Goal: Task Accomplishment & Management: Complete application form

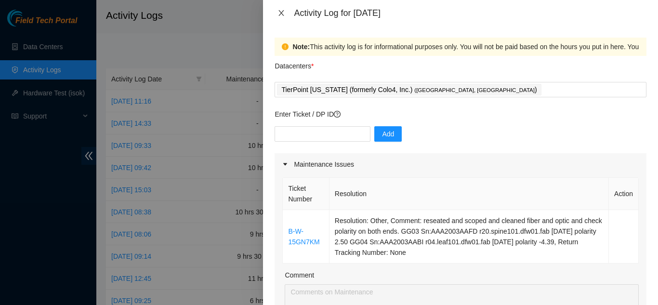
click at [284, 11] on icon "close" at bounding box center [282, 13] width 8 height 8
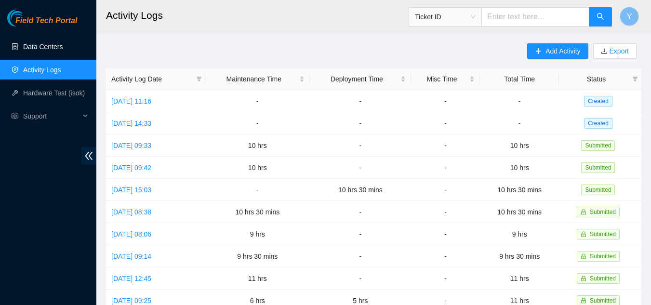
click at [50, 47] on link "Data Centers" at bounding box center [43, 47] width 40 height 8
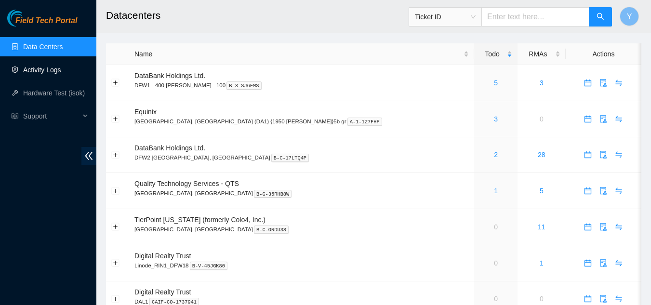
click at [42, 68] on link "Activity Logs" at bounding box center [42, 70] width 38 height 8
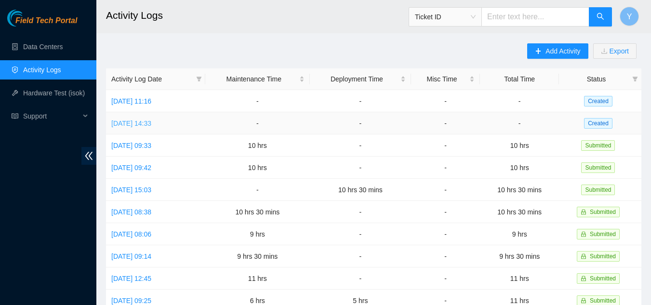
click at [147, 120] on link "[DATE] 14:33" at bounding box center [131, 124] width 40 height 8
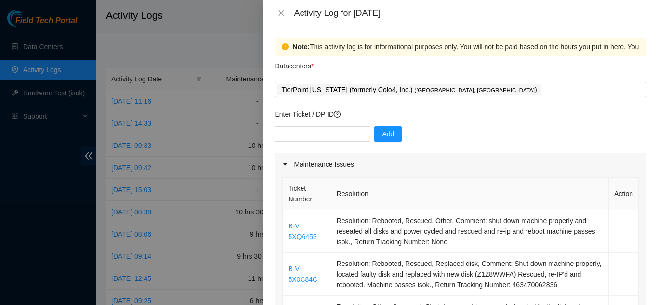
click at [452, 93] on div "TierPoint [US_STATE] (formerly Colo4, Inc.) ( [GEOGRAPHIC_DATA], [GEOGRAPHIC_DA…" at bounding box center [460, 89] width 367 height 13
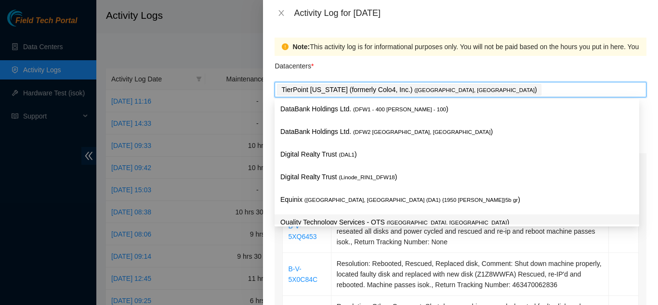
click at [335, 219] on p "Quality Technology Services - QTS ( [GEOGRAPHIC_DATA], [GEOGRAPHIC_DATA] )" at bounding box center [457, 222] width 353 height 11
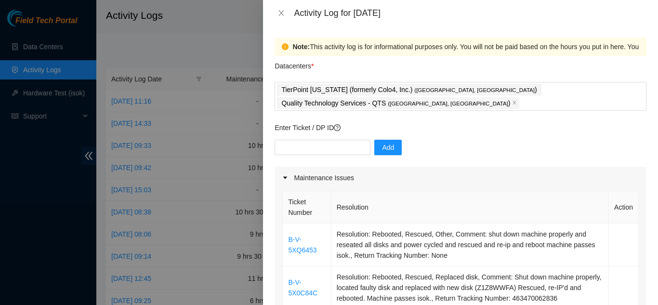
click at [545, 69] on div "Datacenters *" at bounding box center [461, 69] width 372 height 26
click at [323, 140] on input "text" at bounding box center [323, 147] width 96 height 15
type input "dp81298"
click at [382, 142] on span "Add" at bounding box center [388, 147] width 12 height 11
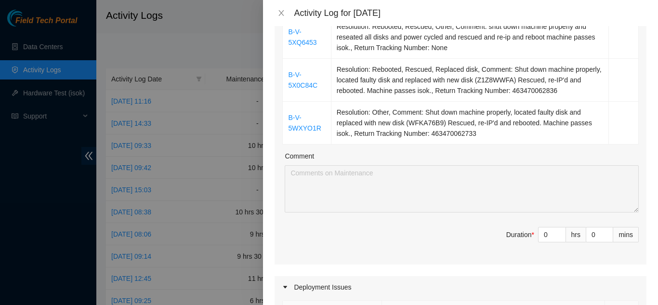
scroll to position [193, 0]
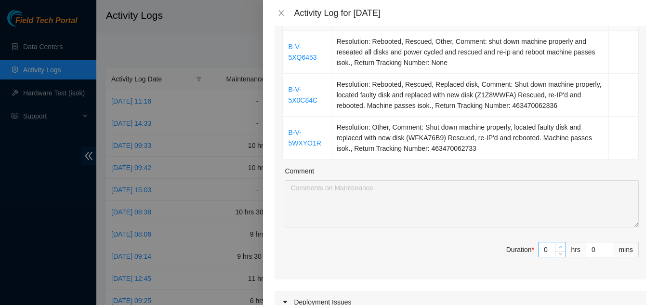
type input "1"
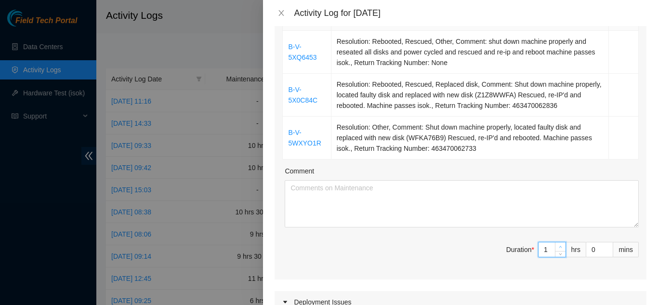
click at [560, 246] on icon "up" at bounding box center [561, 247] width 3 height 2
type input "2"
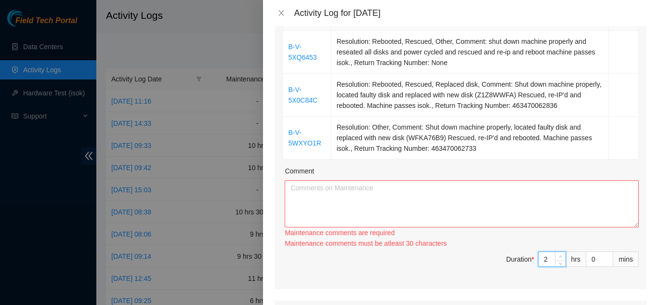
click at [554, 233] on div "Ticket Number Resolution Action B-V-5XQ6453 Resolution: Rebooted, Rescued, Othe…" at bounding box center [461, 142] width 372 height 293
type input "3"
click at [559, 255] on icon "up" at bounding box center [560, 256] width 3 height 3
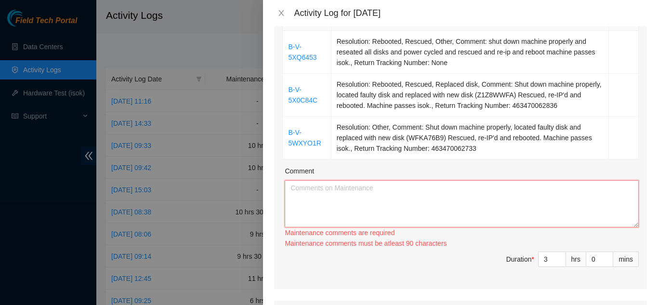
click at [351, 183] on textarea "Comment" at bounding box center [462, 203] width 354 height 47
type textarea "2"
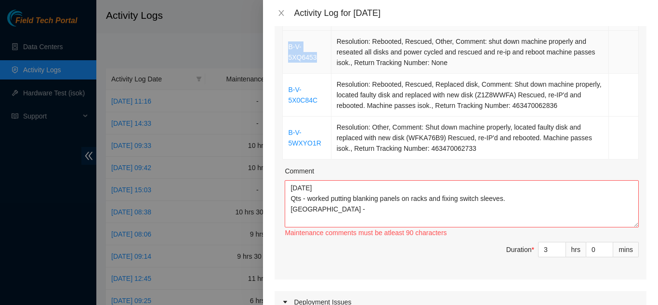
drag, startPoint x: 317, startPoint y: 43, endPoint x: 287, endPoint y: 38, distance: 30.8
click at [287, 38] on td "B-V-5XQ6453" at bounding box center [307, 52] width 48 height 43
copy link "B-V-5XQ6453"
click at [325, 194] on textarea "[DATE] Qts - worked putting blanking panels on racks and fixing switch sleeves.…" at bounding box center [462, 203] width 354 height 47
paste textarea "B-V-5XQ6453"
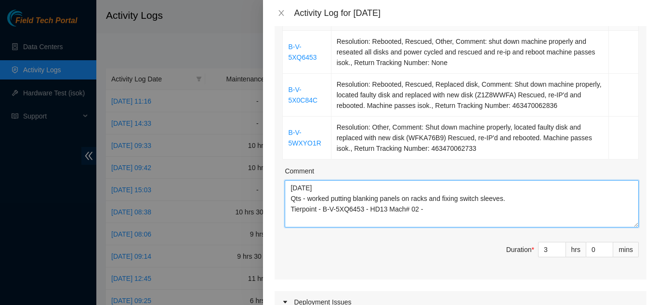
scroll to position [145, 0]
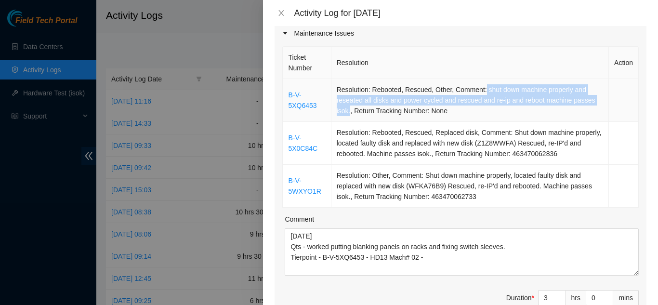
drag, startPoint x: 482, startPoint y: 76, endPoint x: 348, endPoint y: 96, distance: 135.6
click at [348, 96] on td "Resolution: Rebooted, Rescued, Other, Comment: shut down machine properly and r…" at bounding box center [471, 100] width 278 height 43
copy td "shut down machine properly and reseated all disks and power cycled and rescued …"
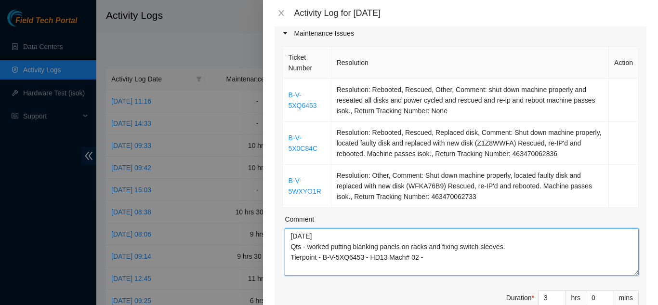
click at [433, 243] on textarea "[DATE] Qts - worked putting blanking panels on racks and fixing switch sleeves.…" at bounding box center [462, 251] width 354 height 47
paste textarea "shut down machine properly and reseated all disks and power cycled and rescued …"
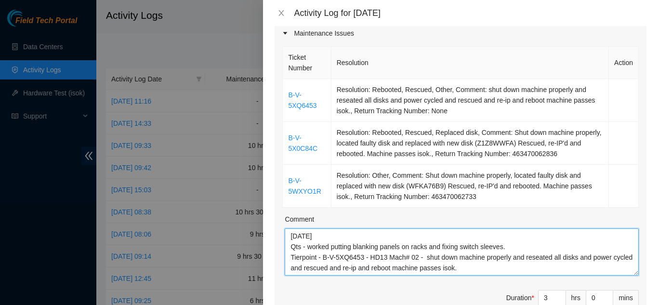
scroll to position [18, 0]
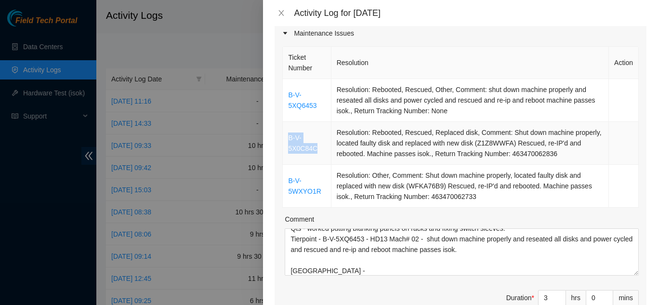
drag, startPoint x: 317, startPoint y: 135, endPoint x: 290, endPoint y: 123, distance: 29.6
click at [290, 123] on td "B-V-5X0C84C" at bounding box center [307, 143] width 48 height 43
copy link "B-V-5X0C84C"
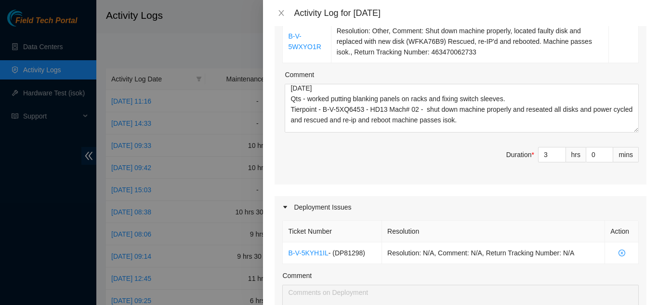
scroll to position [0, 0]
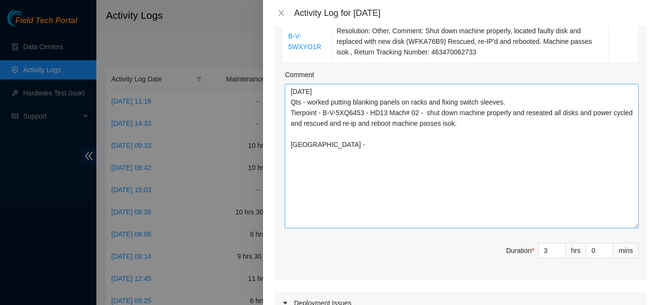
drag, startPoint x: 629, startPoint y: 114, endPoint x: 616, endPoint y: 221, distance: 107.8
click at [616, 221] on textarea "[DATE] Qts - worked putting blanking panels on racks and fixing switch sleeves.…" at bounding box center [462, 156] width 354 height 145
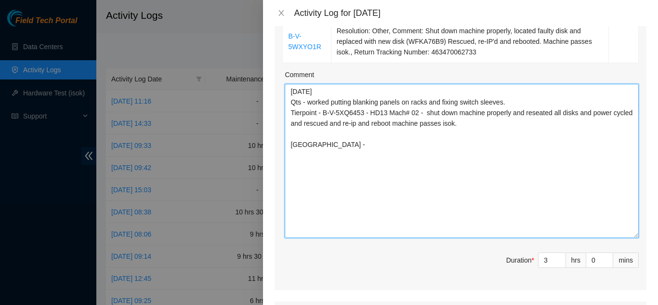
click at [334, 133] on textarea "[DATE] Qts - worked putting blanking panels on racks and fixing switch sleeves.…" at bounding box center [462, 161] width 354 height 154
paste textarea "B-V-5X0C84C"
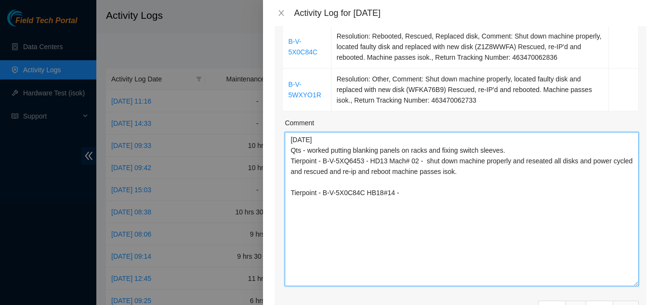
scroll to position [193, 0]
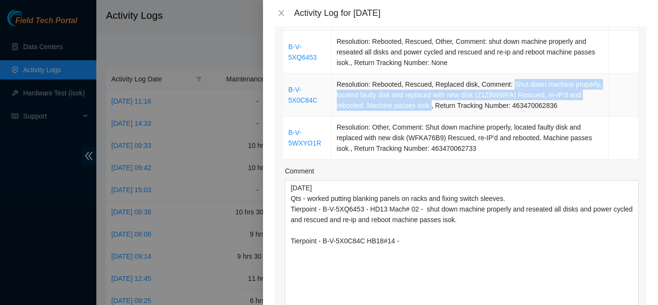
drag, startPoint x: 507, startPoint y: 71, endPoint x: 428, endPoint y: 94, distance: 82.4
click at [428, 94] on td "Resolution: Rebooted, Rescued, Replaced disk, Comment: Shut down machine proper…" at bounding box center [471, 95] width 278 height 43
copy td "Shut down machine properly, located faulty disk and replaced with new disk (Z1Z…"
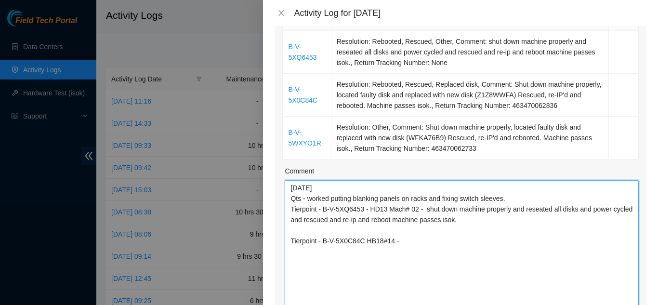
click at [406, 228] on textarea "[DATE] Qts - worked putting blanking panels on racks and fixing switch sleeves.…" at bounding box center [462, 257] width 354 height 154
paste textarea "Shut down machine properly, located faulty disk and replaced with new disk (Z1Z…"
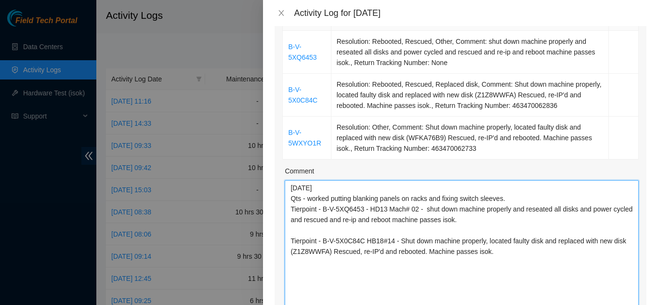
click at [513, 186] on textarea "[DATE] Qts - worked putting blanking panels on racks and fixing switch sleeves.…" at bounding box center [462, 257] width 354 height 154
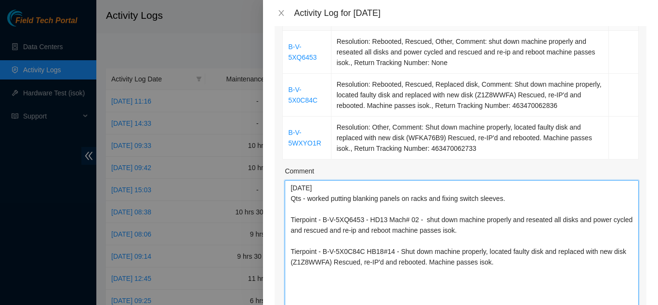
click at [496, 250] on textarea "[DATE] Qts - worked putting blanking panels on racks and fixing switch sleeves.…" at bounding box center [462, 257] width 354 height 154
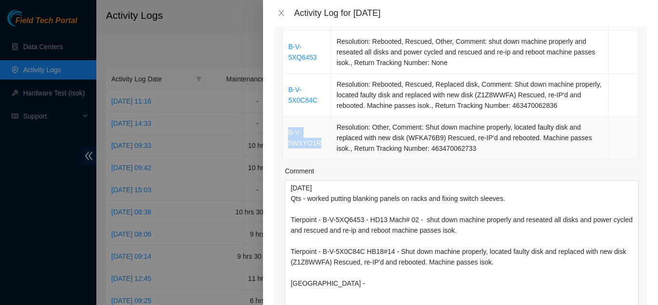
drag, startPoint x: 320, startPoint y: 131, endPoint x: 288, endPoint y: 122, distance: 33.3
click at [288, 122] on td "B-V-5WXYO1R" at bounding box center [307, 138] width 48 height 43
copy link "B-V-5WXYO1R"
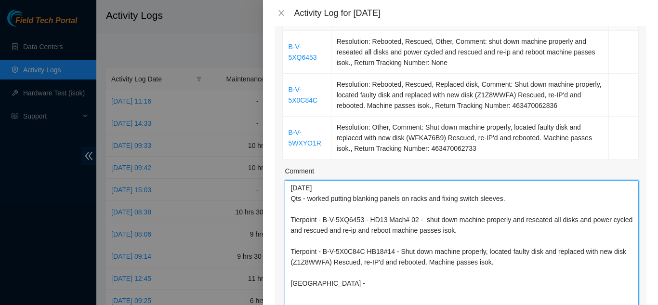
click at [334, 270] on textarea "[DATE] Qts - worked putting blanking panels on racks and fixing switch sleeves.…" at bounding box center [462, 257] width 354 height 154
paste textarea "B-V-5WXYO1R"
click at [395, 272] on textarea "[DATE] Qts - worked putting blanking panels on racks and fixing switch sleeves.…" at bounding box center [462, 257] width 354 height 154
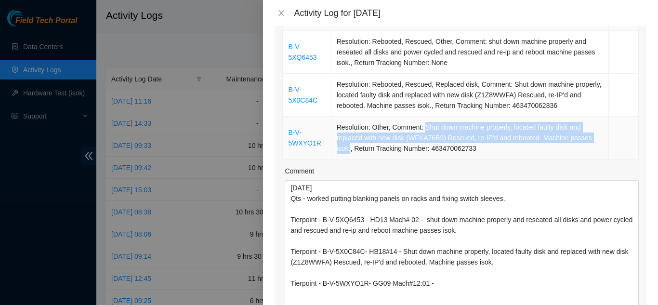
drag, startPoint x: 422, startPoint y: 114, endPoint x: 348, endPoint y: 139, distance: 78.8
click at [348, 139] on td "Resolution: Other, Comment: Shut down machine properly, located faulty disk and…" at bounding box center [471, 138] width 278 height 43
copy td "Shut down machine properly, located faulty disk and replaced with new disk (WFK…"
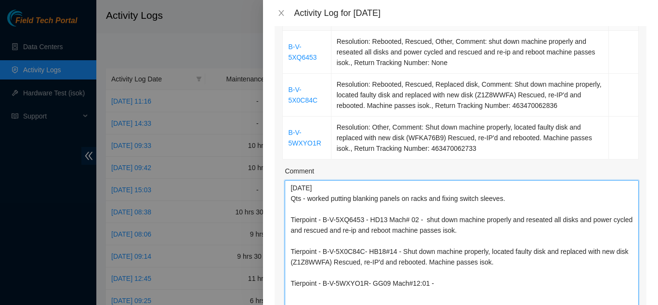
click at [437, 271] on textarea "[DATE] Qts - worked putting blanking panels on racks and fixing switch sleeves.…" at bounding box center [462, 257] width 354 height 154
paste textarea "Shut down machine properly, located faulty disk and replaced with new disk (WFK…"
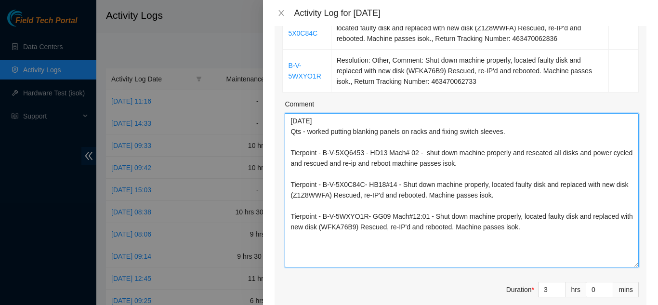
scroll to position [289, 0]
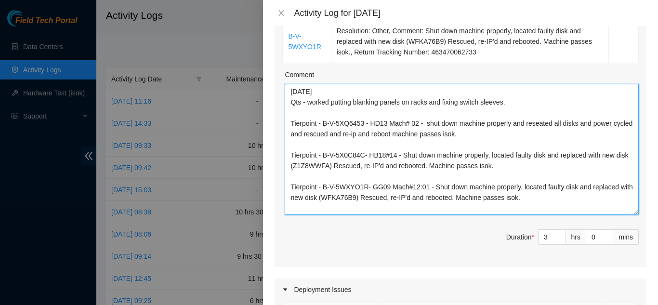
drag, startPoint x: 630, startPoint y: 224, endPoint x: 624, endPoint y: 201, distance: 24.0
click at [624, 201] on textarea "[DATE] Qts - worked putting blanking panels on racks and fixing switch sleeves.…" at bounding box center [462, 149] width 354 height 131
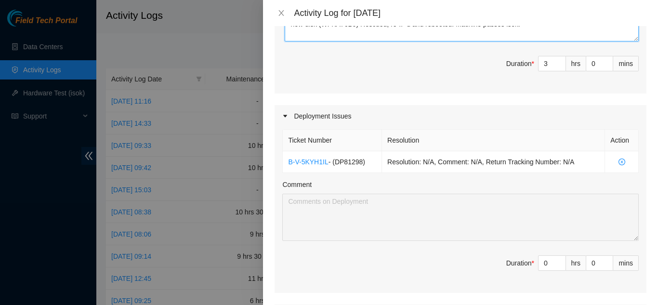
scroll to position [482, 0]
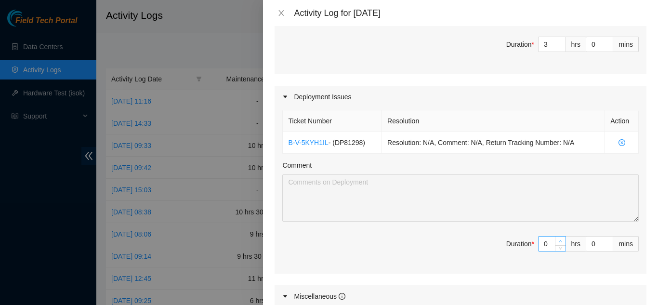
type textarea "[DATE] Qts - worked putting blanking panels on racks and fixing switch sleeves.…"
type input "1"
type input "4"
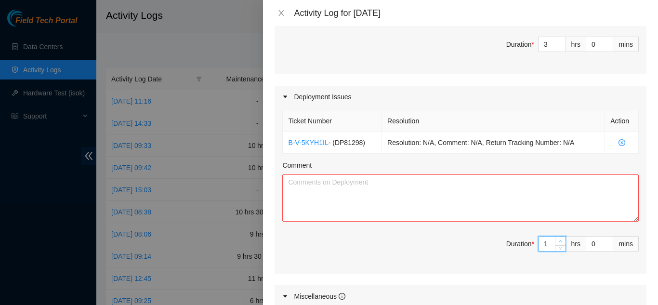
click at [558, 239] on span "up" at bounding box center [561, 242] width 6 height 6
type input "2"
type input "5"
click at [558, 239] on span "up" at bounding box center [561, 242] width 6 height 6
type input "3"
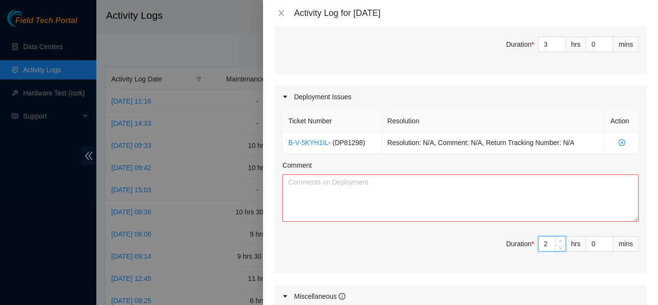
type input "6"
click at [558, 239] on span "up" at bounding box center [561, 242] width 6 height 6
type input "4"
type input "7"
click at [558, 239] on span "up" at bounding box center [561, 242] width 6 height 6
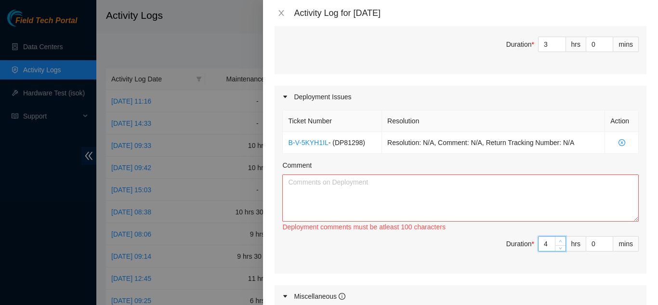
type input "5"
type input "8"
click at [558, 239] on span "up" at bounding box center [561, 242] width 6 height 6
type input "6"
type input "9"
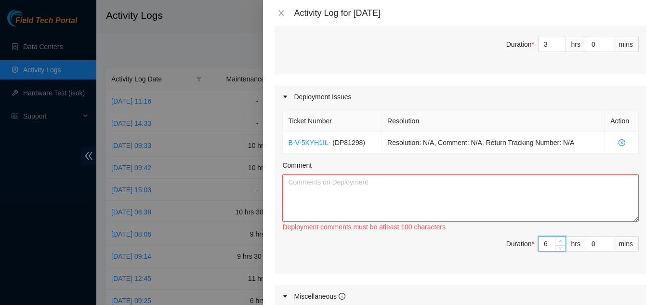
click at [558, 239] on span "up" at bounding box center [561, 242] width 6 height 6
type input "5"
type input "8"
click at [559, 245] on icon "down" at bounding box center [560, 246] width 3 height 3
click at [348, 174] on textarea "Comment" at bounding box center [460, 197] width 357 height 47
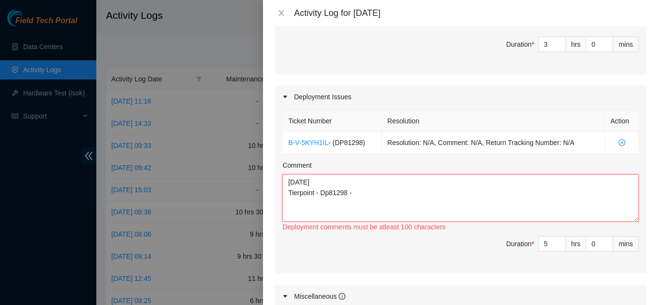
paste textarea "Shut down machine properly, located faulty disk and replaced with new disk (WFK…"
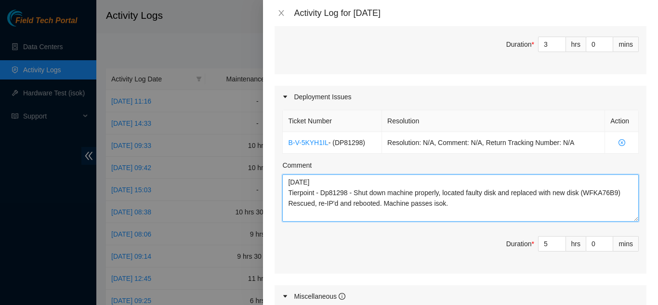
drag, startPoint x: 354, startPoint y: 179, endPoint x: 385, endPoint y: 182, distance: 31.5
click at [368, 183] on textarea "[DATE] Tierpoint - Dp81298 - Shut down machine properly, located faulty disk an…" at bounding box center [460, 197] width 357 height 47
click at [447, 189] on textarea "[DATE] Tierpoint - Dp81298 - Shut down machine properly, located faulty disk an…" at bounding box center [460, 197] width 357 height 47
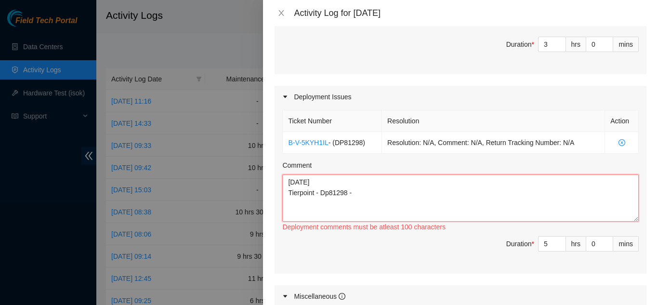
paste textarea "completed the removal of all the old switches and associated cabling,including …"
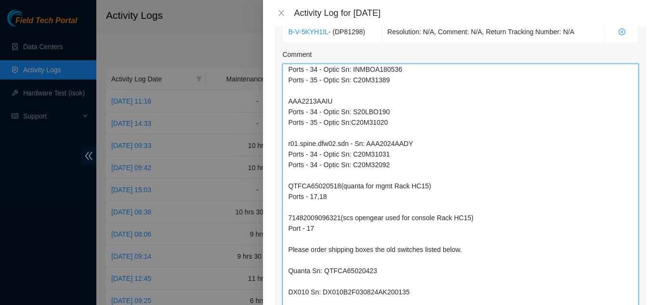
scroll to position [129, 0]
drag, startPoint x: 629, startPoint y: 95, endPoint x: 609, endPoint y: 298, distance: 203.9
click at [609, 304] on textarea "[DATE] Tierpoint - Dp81298 - completed the removal of all the old switches and …" at bounding box center [460, 192] width 357 height 257
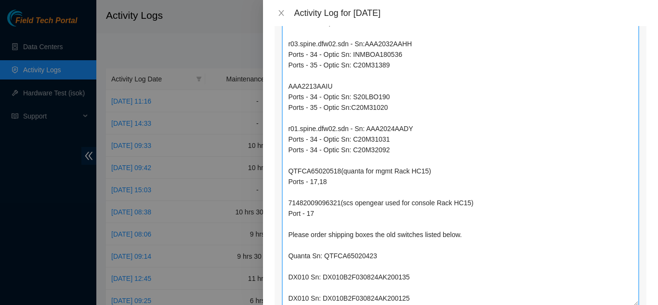
scroll to position [47, 0]
drag, startPoint x: 632, startPoint y: 210, endPoint x: 643, endPoint y: 292, distance: 83.2
click at [643, 292] on div "Note: This activity log is for informational purposes only. You will not be pai…" at bounding box center [460, 165] width 395 height 279
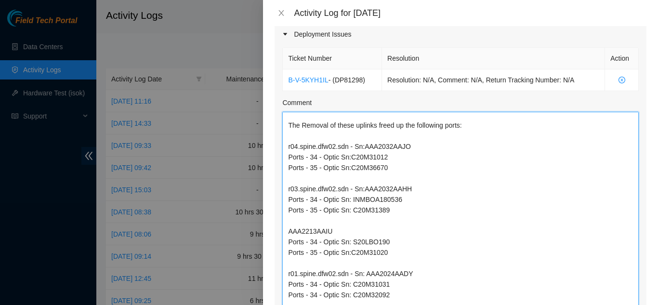
click at [324, 211] on textarea "[DATE] Tierpoint - Dp81298 - completed the removal of all the old switches and …" at bounding box center [460, 281] width 357 height 339
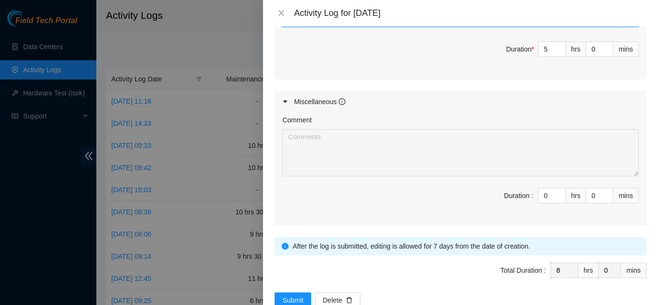
scroll to position [978, 0]
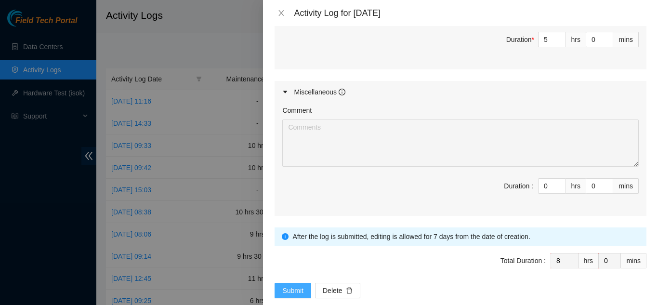
type textarea "[DATE] Tierpoint - Dp81298 - completed the removal of all the old switches and …"
click at [292, 285] on span "Submit" at bounding box center [292, 290] width 21 height 11
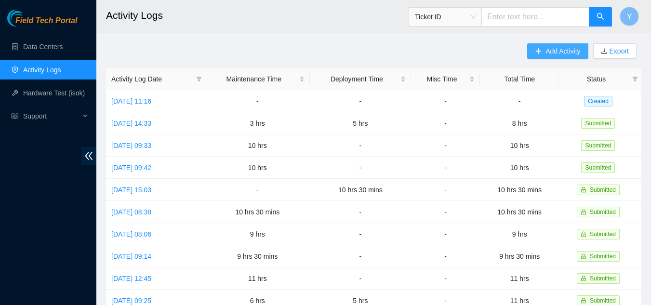
click at [555, 52] on span "Add Activity" at bounding box center [563, 51] width 35 height 11
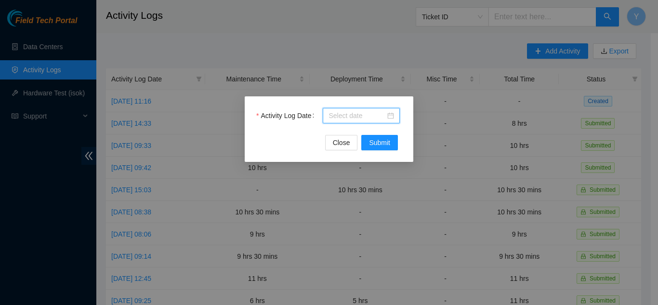
click at [363, 116] on input "Activity Log Date" at bounding box center [357, 115] width 57 height 11
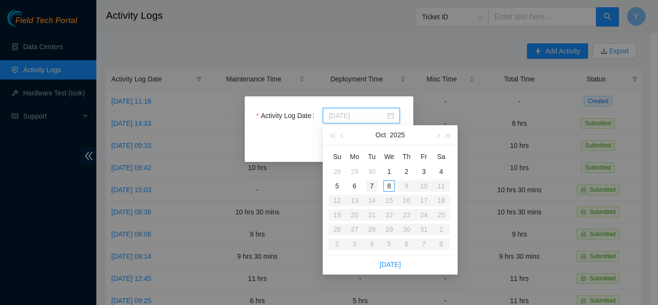
type input "[DATE]"
click at [370, 184] on div "7" at bounding box center [372, 186] width 12 height 12
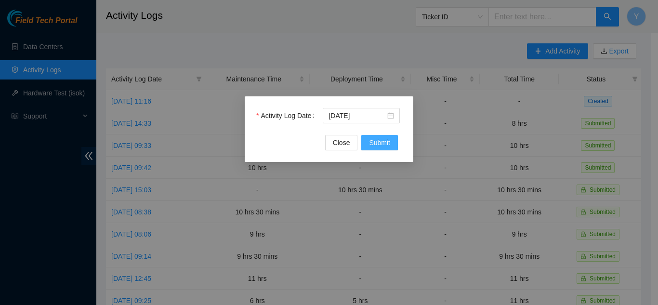
click at [379, 142] on span "Submit" at bounding box center [379, 142] width 21 height 11
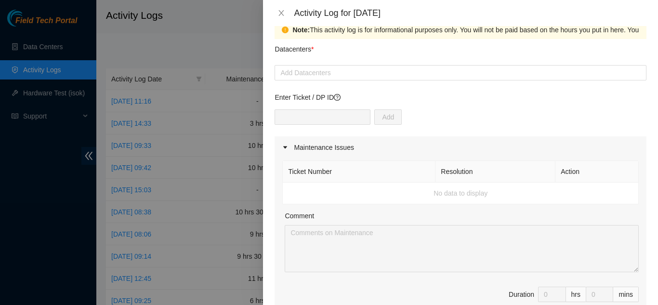
scroll to position [0, 0]
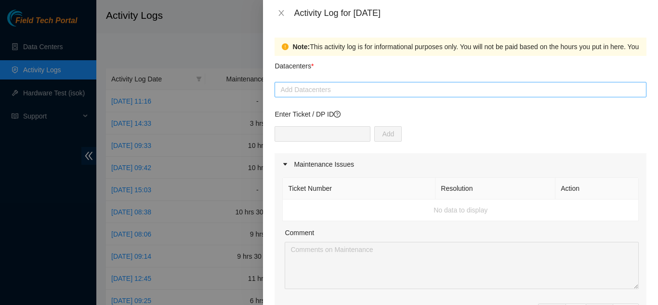
click at [350, 90] on div at bounding box center [460, 90] width 367 height 12
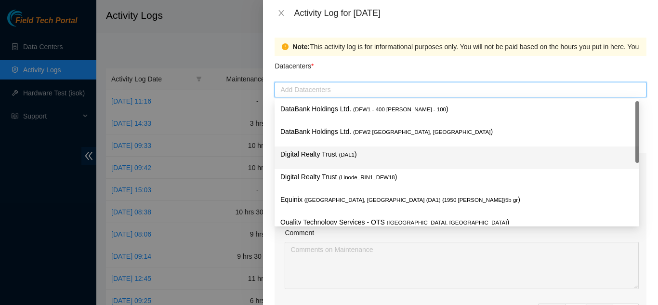
scroll to position [35, 0]
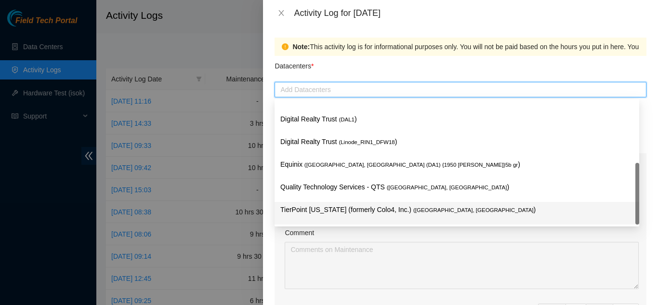
click at [347, 207] on p "TierPoint [US_STATE] (formerly Colo4, Inc.) ( [GEOGRAPHIC_DATA], [GEOGRAPHIC_DA…" at bounding box center [457, 209] width 353 height 11
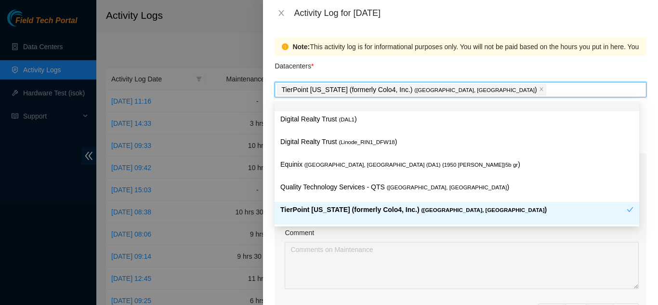
click at [371, 71] on div "Datacenters *" at bounding box center [461, 69] width 372 height 26
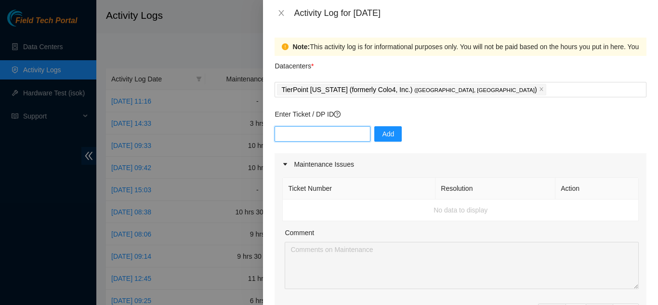
click at [328, 135] on input "text" at bounding box center [323, 133] width 96 height 15
type input "dp81298"
click at [382, 134] on span "Add" at bounding box center [388, 134] width 12 height 11
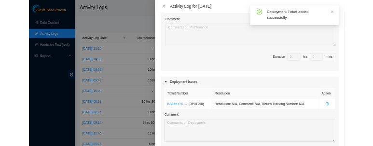
scroll to position [241, 0]
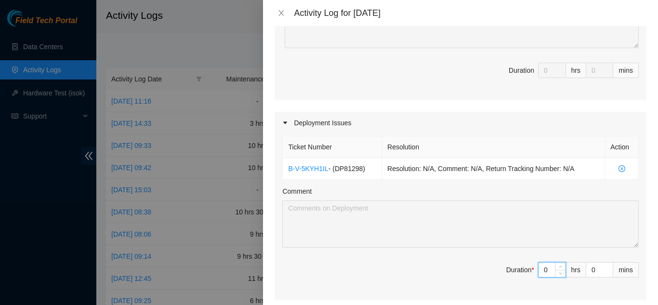
click at [541, 268] on input "0" at bounding box center [552, 270] width 27 height 14
type input "1"
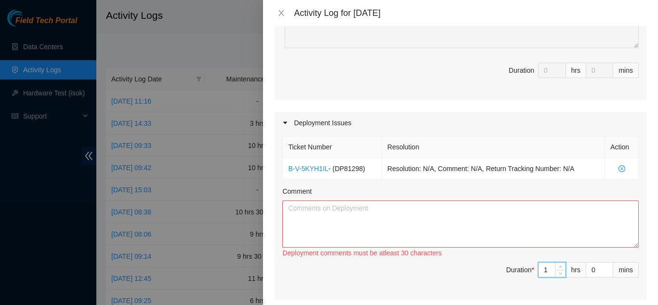
type input "11"
click at [591, 270] on input "0" at bounding box center [600, 270] width 27 height 14
type input "3"
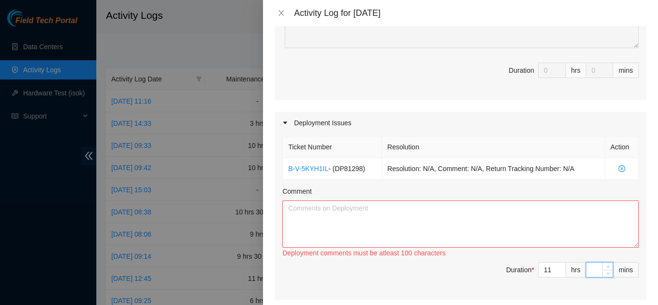
type input "3"
type input "30"
click at [462, 214] on textarea "Comment" at bounding box center [460, 224] width 357 height 47
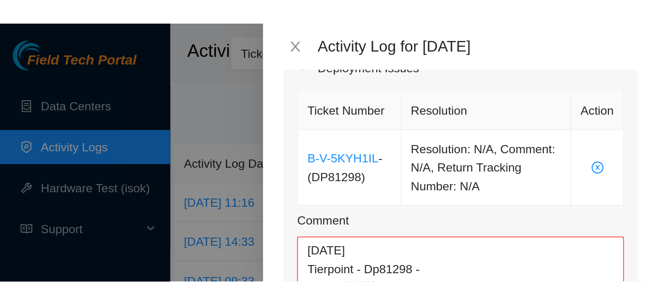
scroll to position [350, 0]
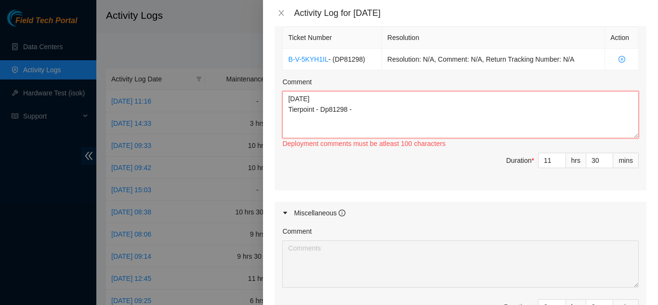
click at [362, 111] on textarea "[DATE] Tierpoint - Dp81298 -" at bounding box center [460, 114] width 357 height 47
paste textarea "rack switches and ran fiber for uplinks to PP in H cage to PP in G cage and con…"
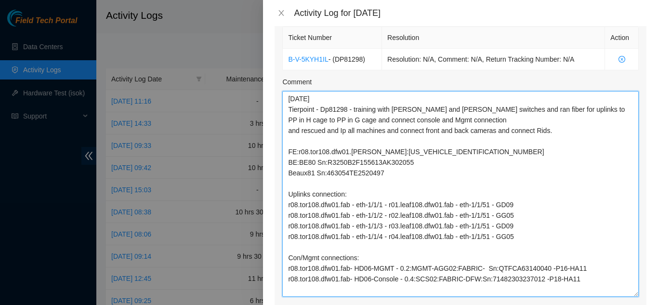
scroll to position [0, 0]
drag, startPoint x: 629, startPoint y: 137, endPoint x: 620, endPoint y: 297, distance: 160.7
click at [620, 297] on textarea "[DATE] Tierpoint - Dp81298 - training with [PERSON_NAME] and [PERSON_NAME] swit…" at bounding box center [460, 195] width 357 height 208
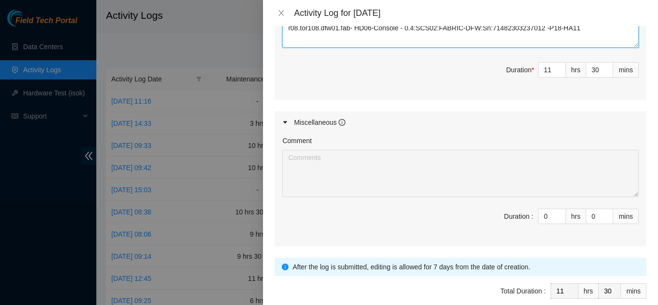
scroll to position [640, 0]
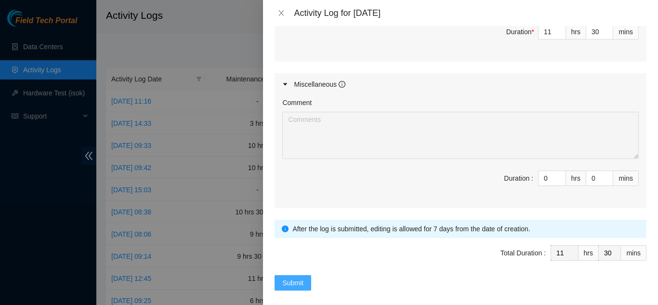
type textarea "[DATE] Tierpoint - Dp81298 - training with [PERSON_NAME] and [PERSON_NAME] swit…"
click at [295, 281] on span "Submit" at bounding box center [292, 283] width 21 height 11
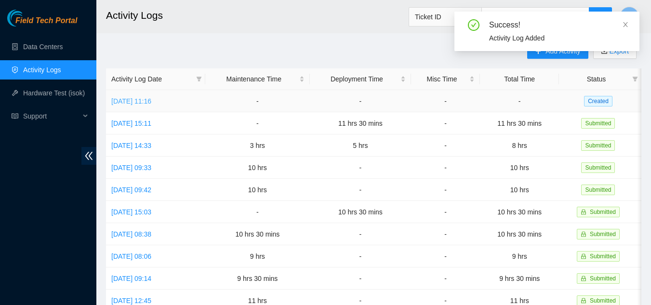
click at [139, 101] on link "[DATE] 11:16" at bounding box center [131, 101] width 40 height 8
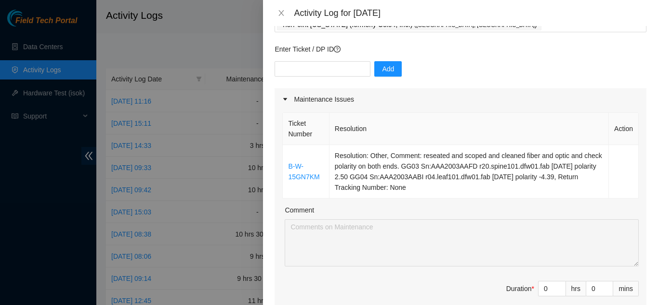
scroll to position [48, 0]
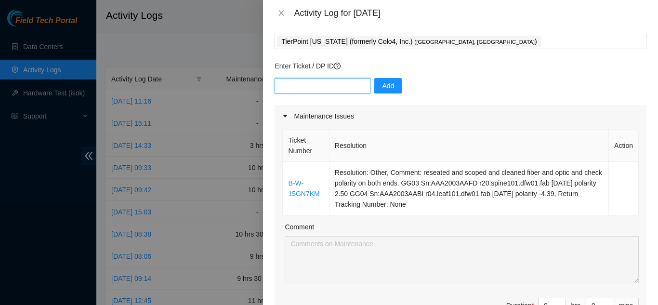
click at [300, 89] on input "text" at bounding box center [323, 85] width 96 height 15
type input "dp81298"
click at [382, 87] on span "Add" at bounding box center [388, 85] width 12 height 11
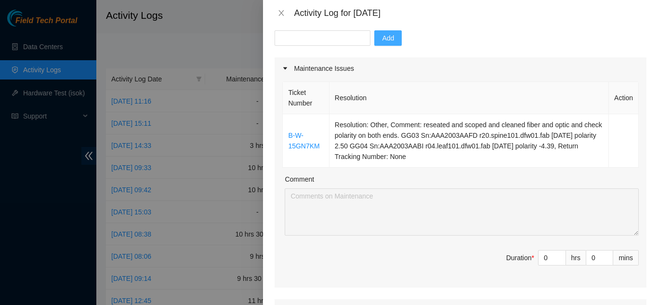
scroll to position [96, 0]
type input "1"
click at [560, 255] on icon "up" at bounding box center [561, 255] width 3 height 2
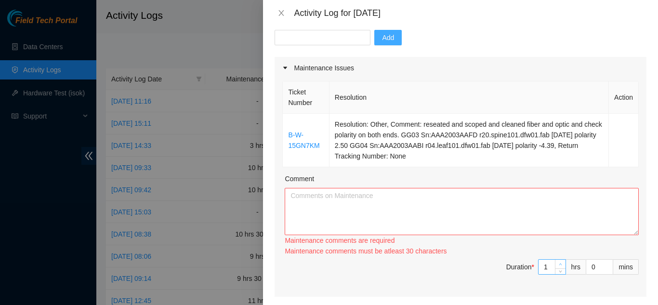
click at [553, 255] on div "Maintenance comments must be atleast 30 characters" at bounding box center [462, 251] width 354 height 11
type input "2"
click at [559, 266] on icon "up" at bounding box center [560, 264] width 3 height 3
type input "3"
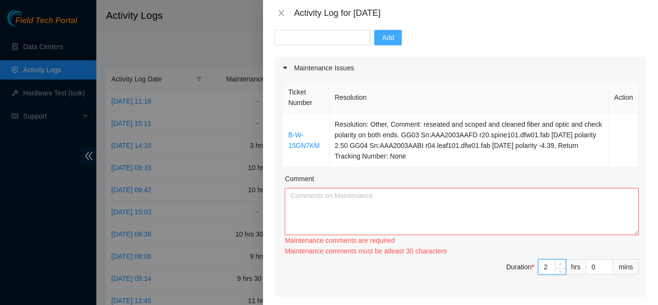
type input "3"
click at [558, 265] on span "up" at bounding box center [561, 262] width 6 height 6
type input "4"
click at [558, 266] on span "up" at bounding box center [561, 265] width 6 height 6
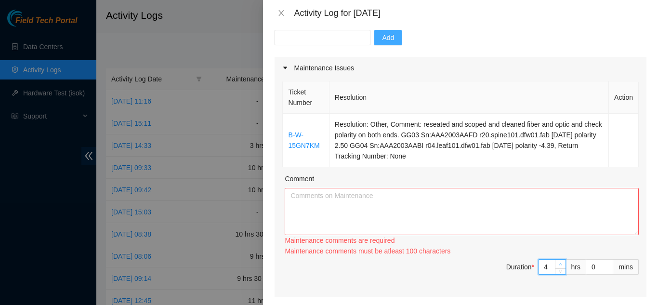
type input "5"
click at [559, 265] on icon "up" at bounding box center [560, 264] width 3 height 3
click at [421, 211] on textarea "Comment" at bounding box center [462, 211] width 354 height 47
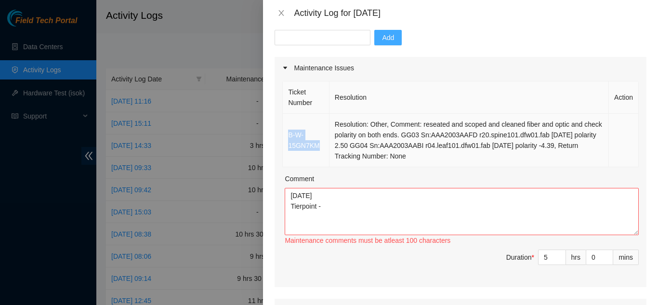
drag, startPoint x: 322, startPoint y: 147, endPoint x: 288, endPoint y: 135, distance: 35.7
click at [288, 135] on td "B-W-15GN7KM" at bounding box center [306, 141] width 46 height 54
copy link "B-W-15GN7KM"
click at [329, 209] on textarea "[DATE] Tierpoint -" at bounding box center [462, 211] width 354 height 47
paste textarea "B-W-15GN7KM"
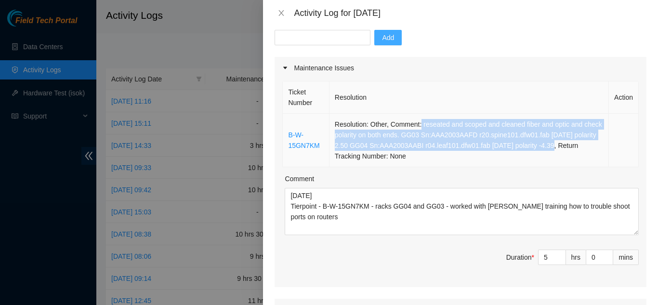
drag, startPoint x: 420, startPoint y: 125, endPoint x: 569, endPoint y: 150, distance: 151.5
click at [569, 150] on td "Resolution: Other, Comment: reseated and scoped and cleaned fiber and optic and…" at bounding box center [470, 141] width 280 height 54
copy td "reseated and scoped and cleaned fiber and optic and check polarity on both ends…"
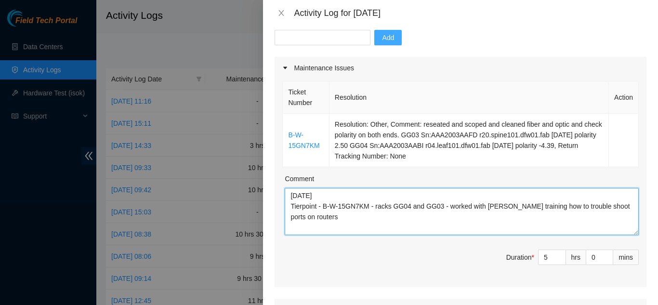
click at [322, 218] on textarea "[DATE] Tierpoint - B-W-15GN7KM - racks GG04 and GG03 - worked with [PERSON_NAME…" at bounding box center [462, 211] width 354 height 47
paste textarea "reseated and scoped and cleaned fiber and optic and check polarity on both ends…"
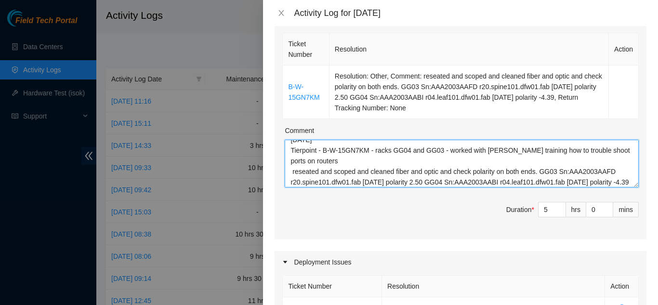
scroll to position [0, 0]
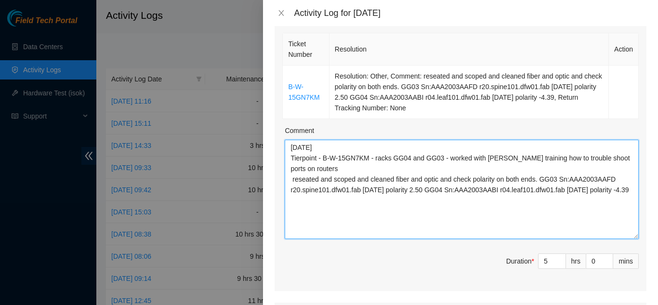
drag, startPoint x: 629, startPoint y: 184, endPoint x: 628, endPoint y: 236, distance: 52.1
click at [628, 236] on textarea "[DATE] Tierpoint - B-W-15GN7KM - racks GG04 and GG03 - worked with [PERSON_NAME…" at bounding box center [462, 189] width 354 height 99
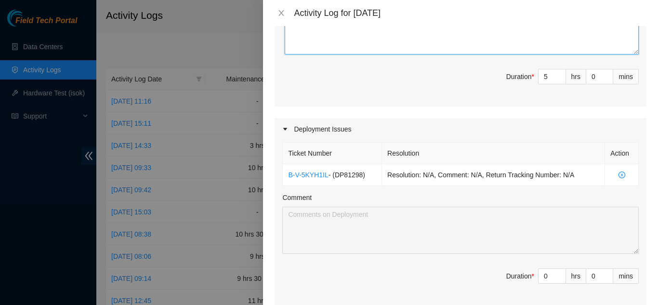
scroll to position [337, 0]
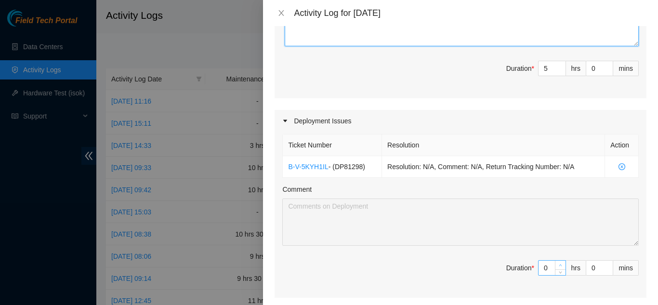
type textarea "[DATE] Tierpoint - B-W-15GN7KM - racks GG04 and GG03 - worked with [PERSON_NAME…"
type input "1"
type input "6"
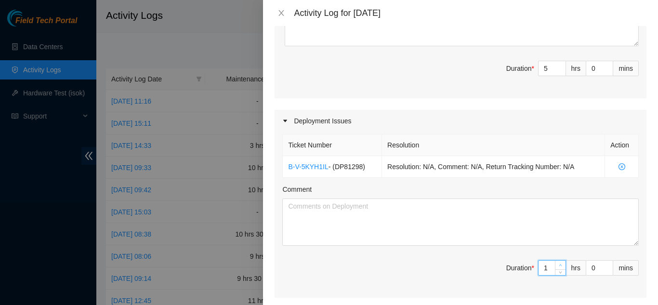
click at [559, 264] on icon "up" at bounding box center [560, 265] width 3 height 3
type input "2"
type input "7"
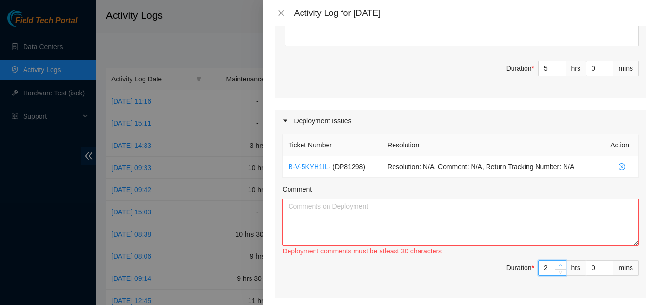
click at [559, 264] on icon "up" at bounding box center [560, 265] width 3 height 3
type input "3"
type input "8"
click at [559, 264] on icon "up" at bounding box center [560, 265] width 3 height 3
type input "4"
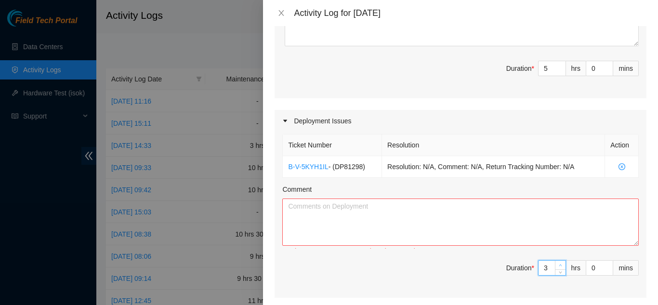
type input "9"
click at [559, 264] on icon "up" at bounding box center [560, 265] width 3 height 3
type input "5"
type input "10"
click at [559, 264] on icon "up" at bounding box center [560, 265] width 3 height 3
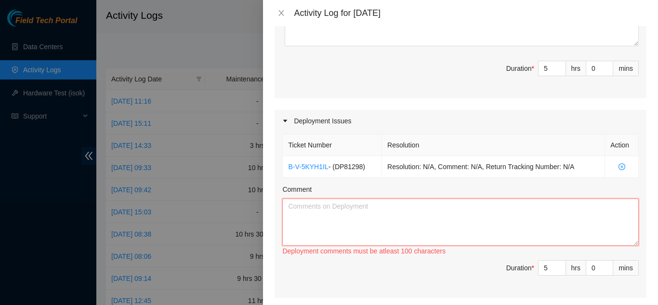
click at [383, 213] on textarea "Comment" at bounding box center [460, 222] width 357 height 47
type textarea "1"
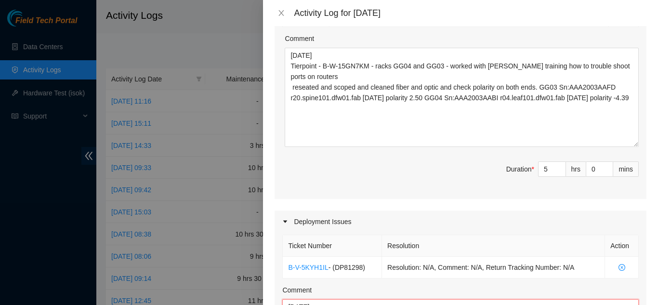
scroll to position [193, 0]
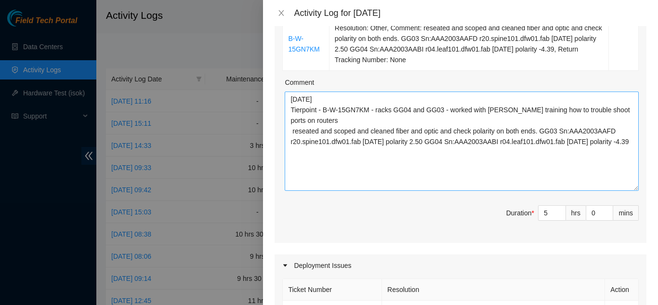
type textarea "[DATE]"
click at [619, 140] on textarea "[DATE] Tierpoint - B-W-15GN7KM - racks GG04 and GG03 - worked with [PERSON_NAME…" at bounding box center [462, 141] width 354 height 99
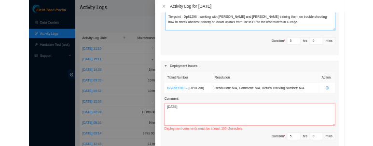
scroll to position [337, 0]
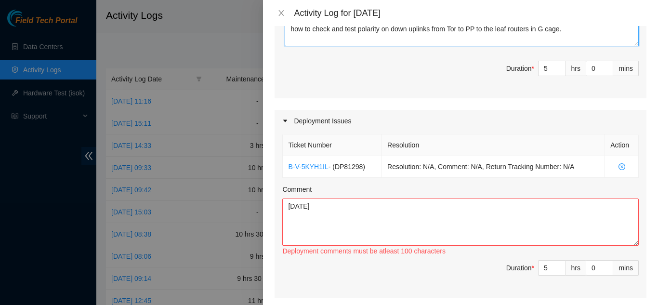
type textarea "[DATE] Tierpoint - B-W-15GN7KM - racks GG04 and GG03 - worked with [PERSON_NAME…"
click at [325, 212] on textarea "[DATE]" at bounding box center [460, 222] width 357 height 47
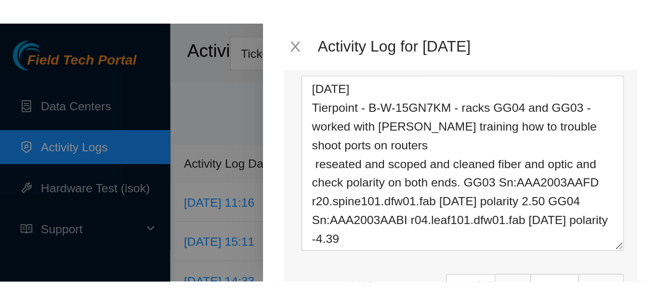
scroll to position [442, 0]
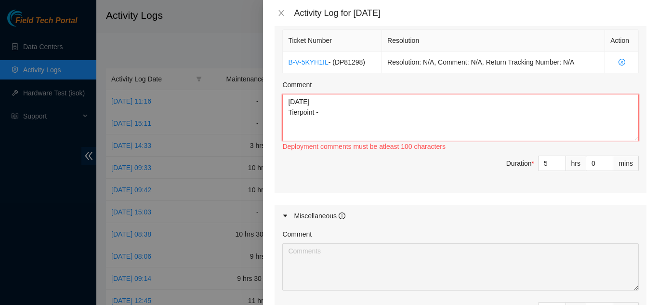
click at [326, 114] on textarea "[DATE] Tierpoint -" at bounding box center [460, 117] width 357 height 47
paste textarea "[DATE] on Dp81298 rechecked all fiber uplink connections and trouble shoot all …"
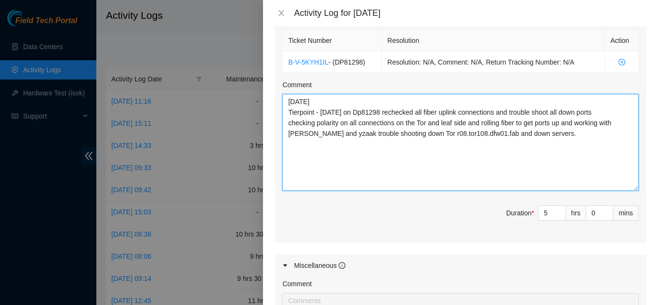
drag, startPoint x: 630, startPoint y: 139, endPoint x: 633, endPoint y: 189, distance: 49.8
click at [633, 189] on div "Ticket Number Resolution Action B-V-5KYH1IL - ( DP81298 ) Resolution: N/A, Comm…" at bounding box center [461, 134] width 372 height 215
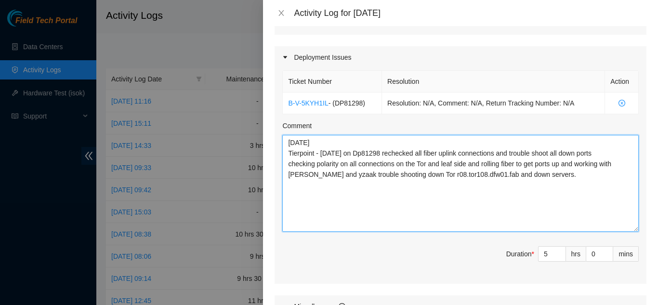
scroll to position [394, 0]
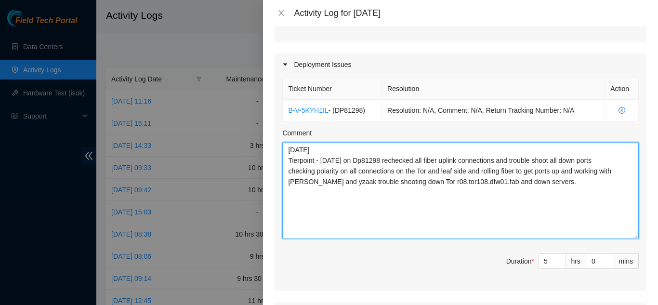
drag, startPoint x: 354, startPoint y: 185, endPoint x: 361, endPoint y: 185, distance: 6.7
click at [355, 185] on textarea "[DATE] Tierpoint - [DATE] on Dp81298 rechecked all fiber uplink connections and…" at bounding box center [460, 190] width 357 height 97
click at [595, 182] on textarea "[DATE] Tierpoint - [DATE] on Dp81298 rechecked all fiber uplink connections and…" at bounding box center [460, 190] width 357 height 97
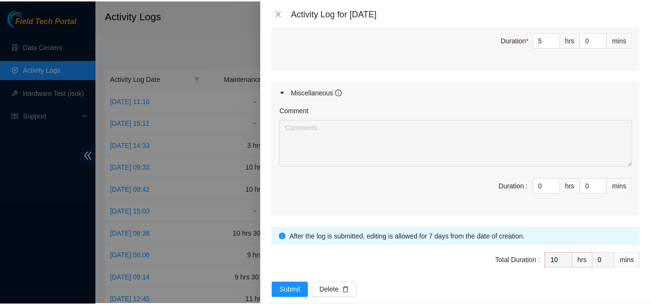
scroll to position [632, 0]
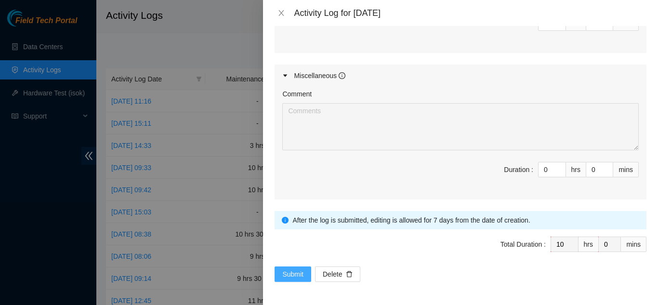
type textarea "[DATE] Tierpoint - [DATE] on Dp81298 rechecked all fiber uplink connections and…"
click at [292, 271] on span "Submit" at bounding box center [292, 274] width 21 height 11
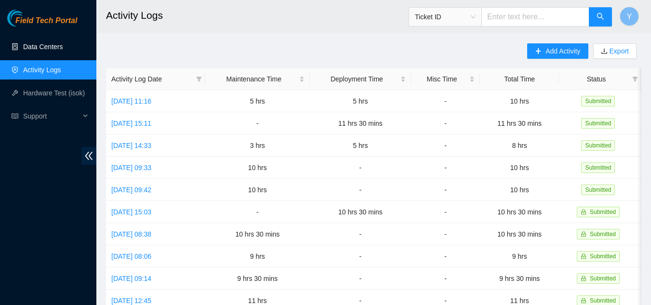
click at [37, 45] on link "Data Centers" at bounding box center [43, 47] width 40 height 8
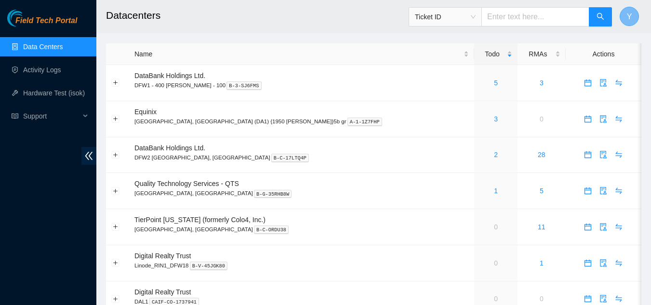
click at [628, 16] on span "Y" at bounding box center [629, 17] width 5 height 12
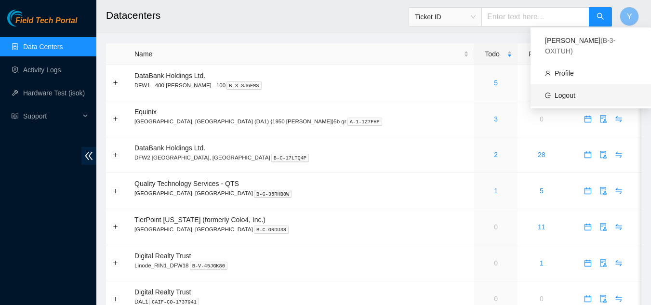
click at [574, 92] on link "Logout" at bounding box center [565, 96] width 21 height 8
